Goal: Book appointment/travel/reservation

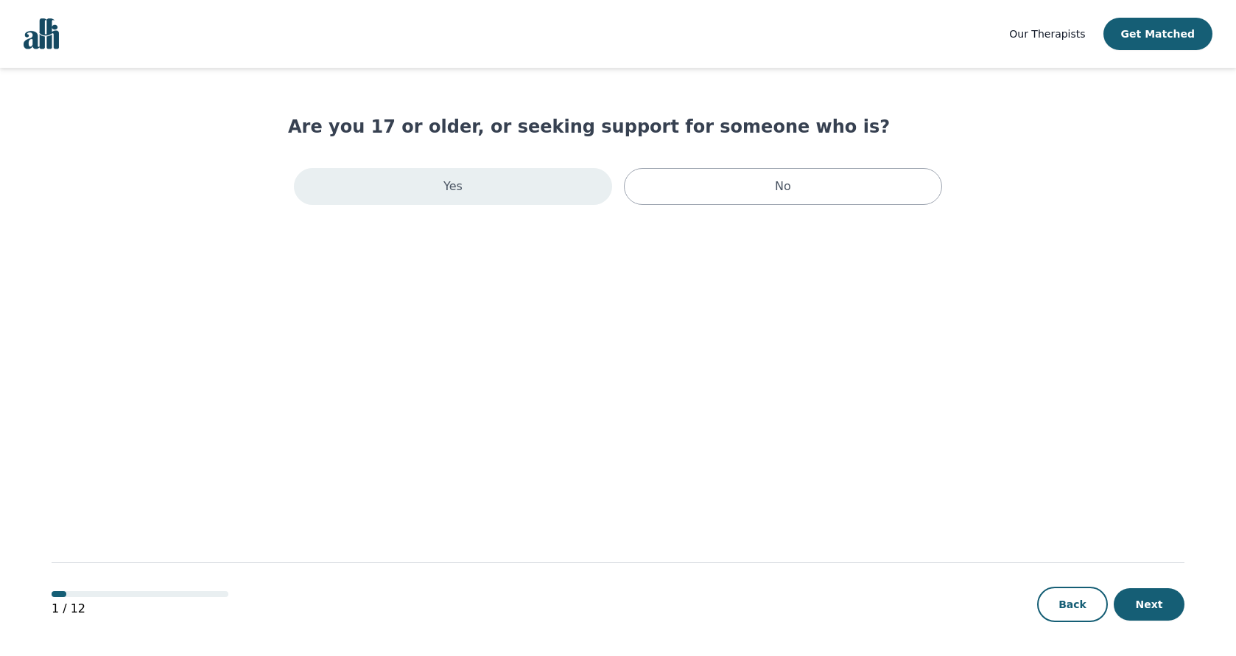
click at [494, 184] on div "Yes" at bounding box center [453, 186] width 318 height 37
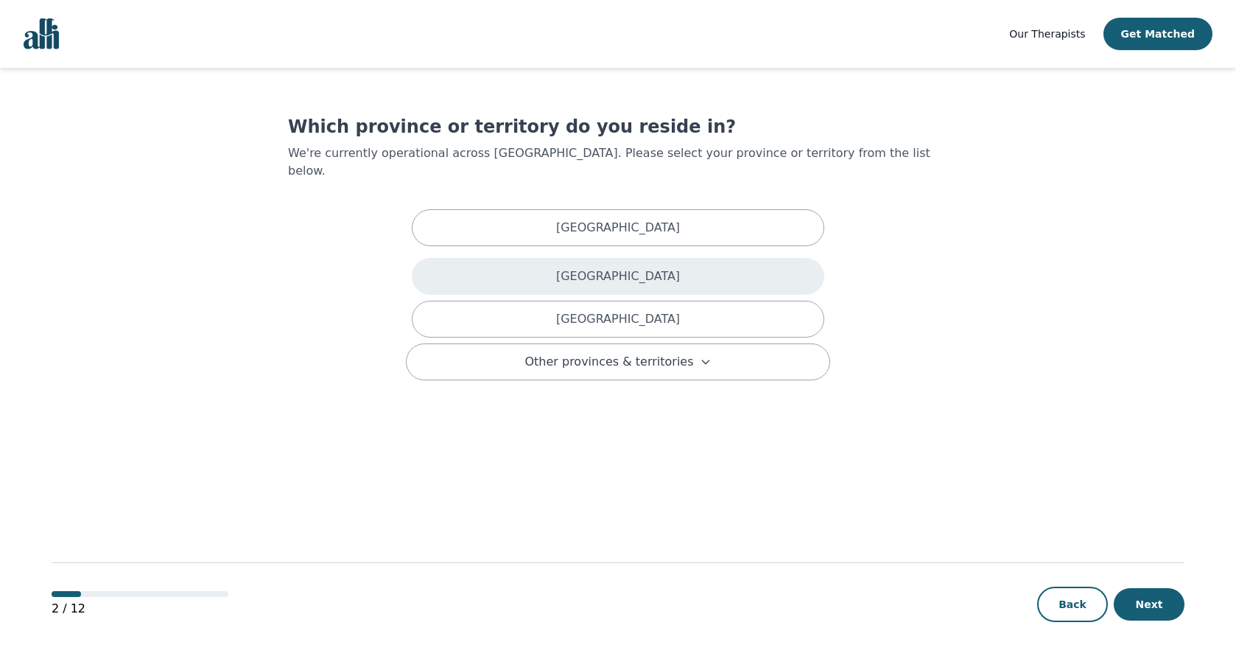
click at [512, 264] on div "[GEOGRAPHIC_DATA]" at bounding box center [618, 276] width 412 height 37
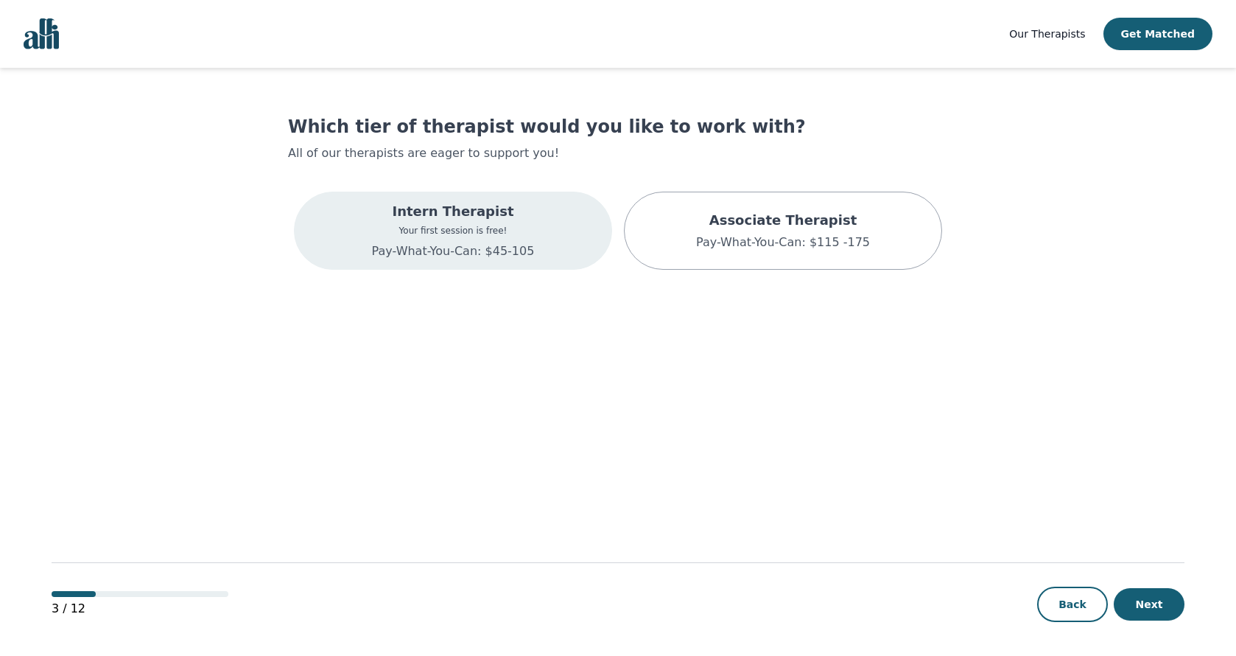
click at [475, 250] on p "Pay-What-You-Can: $45-105" at bounding box center [453, 251] width 163 height 18
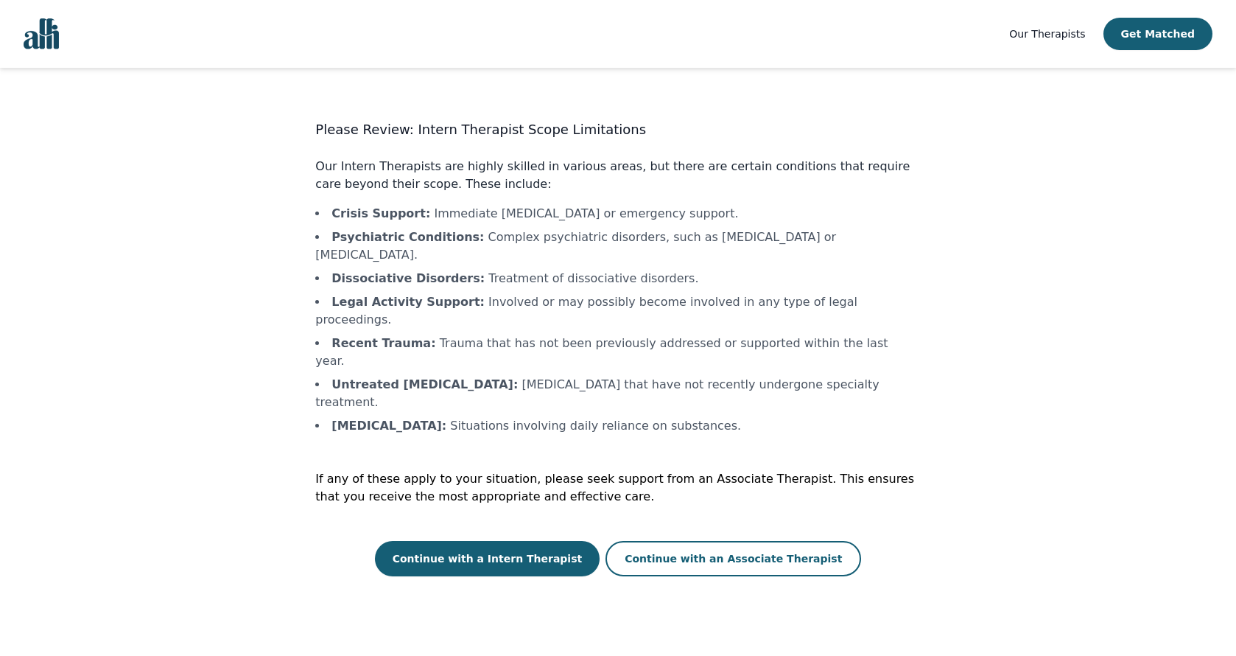
scroll to position [1, 0]
click at [547, 541] on button "Continue with a Intern Therapist" at bounding box center [487, 558] width 225 height 35
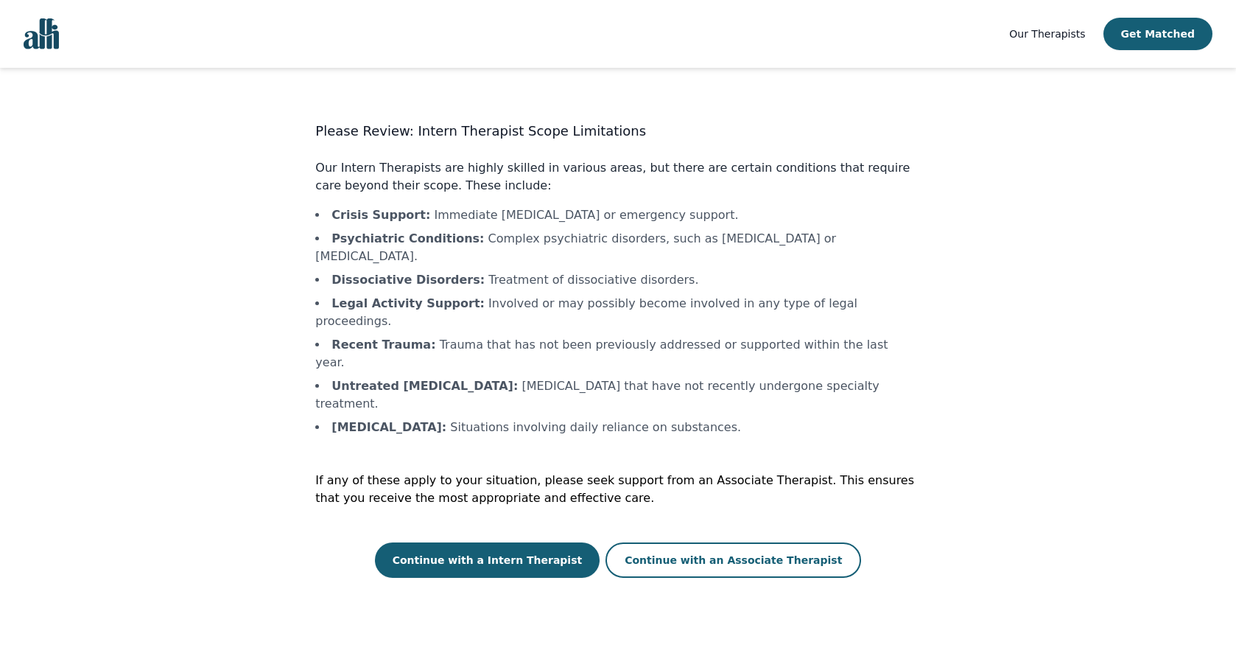
scroll to position [1, 0]
